Goal: Transaction & Acquisition: Download file/media

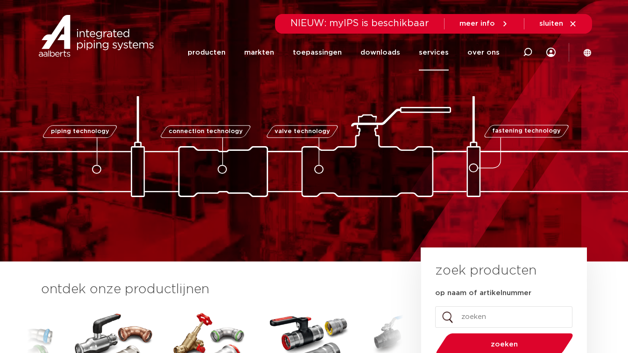
click at [440, 49] on link "services" at bounding box center [434, 53] width 30 height 36
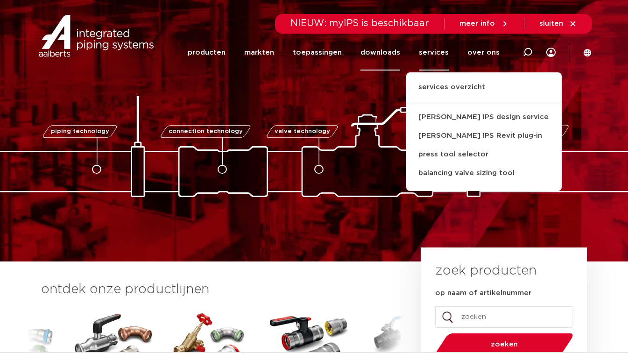
click at [378, 52] on link "downloads" at bounding box center [380, 53] width 40 height 36
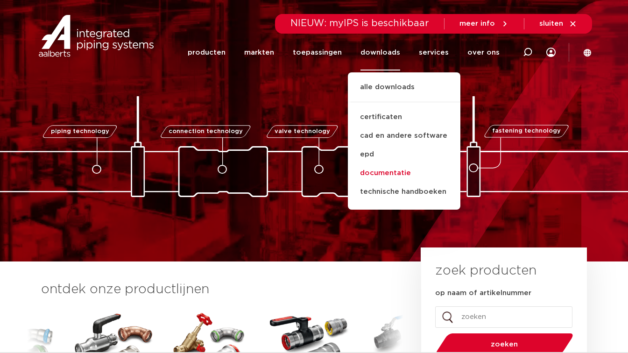
click at [388, 169] on link "documentatie" at bounding box center [404, 173] width 112 height 19
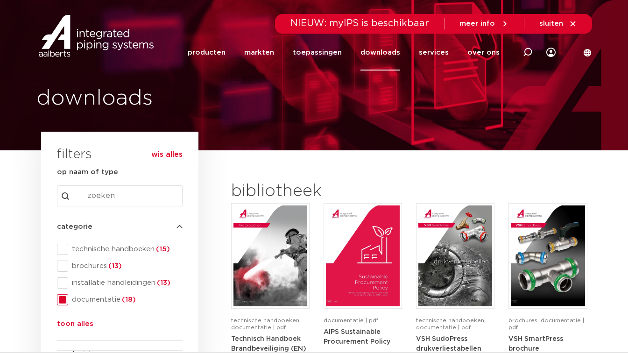
click at [60, 245] on span at bounding box center [62, 249] width 11 height 11
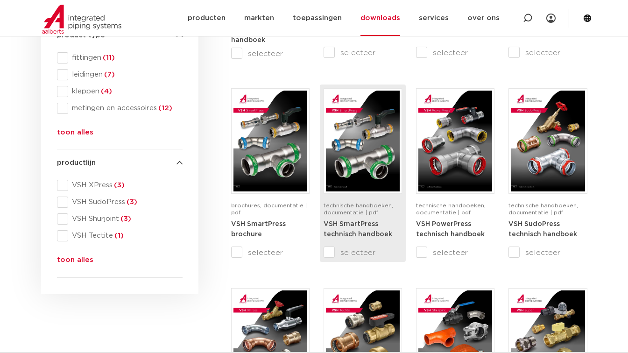
scroll to position [330, 0]
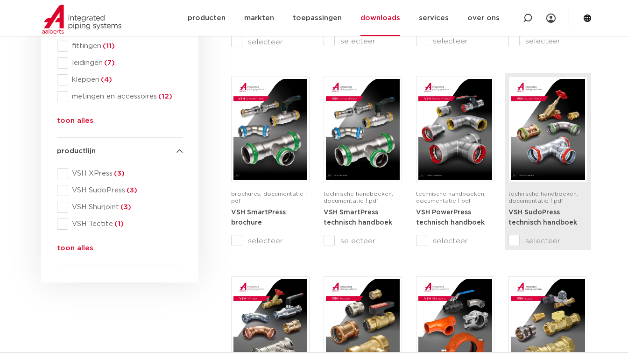
click at [564, 129] on img at bounding box center [547, 129] width 74 height 101
